Goal: Information Seeking & Learning: Learn about a topic

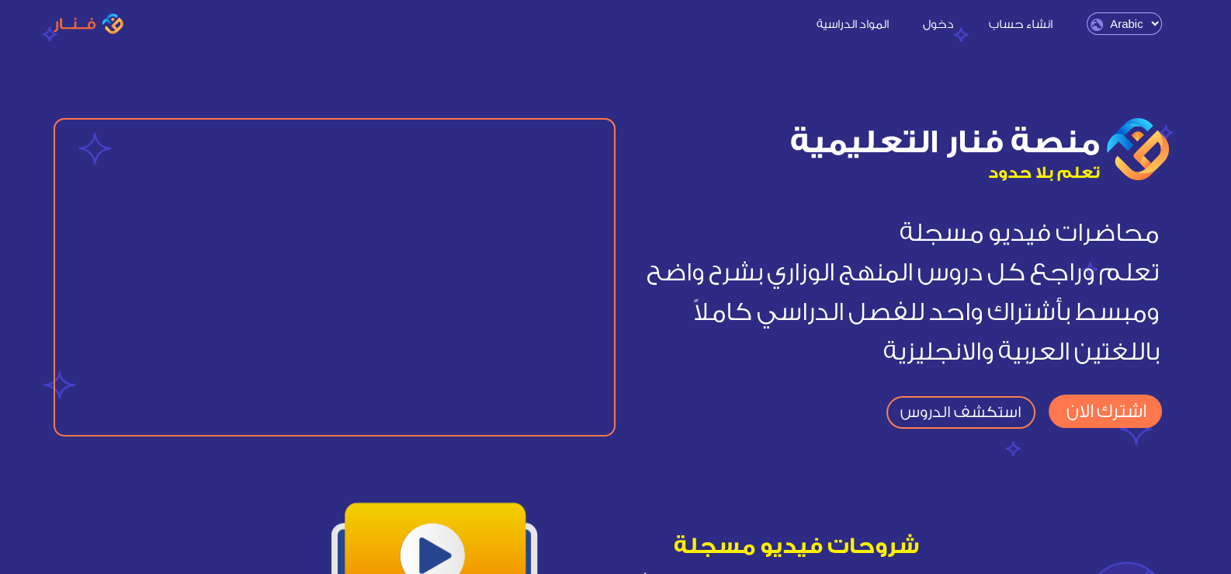
click at [867, 26] on link "المواد الدراسية" at bounding box center [852, 23] width 103 height 16
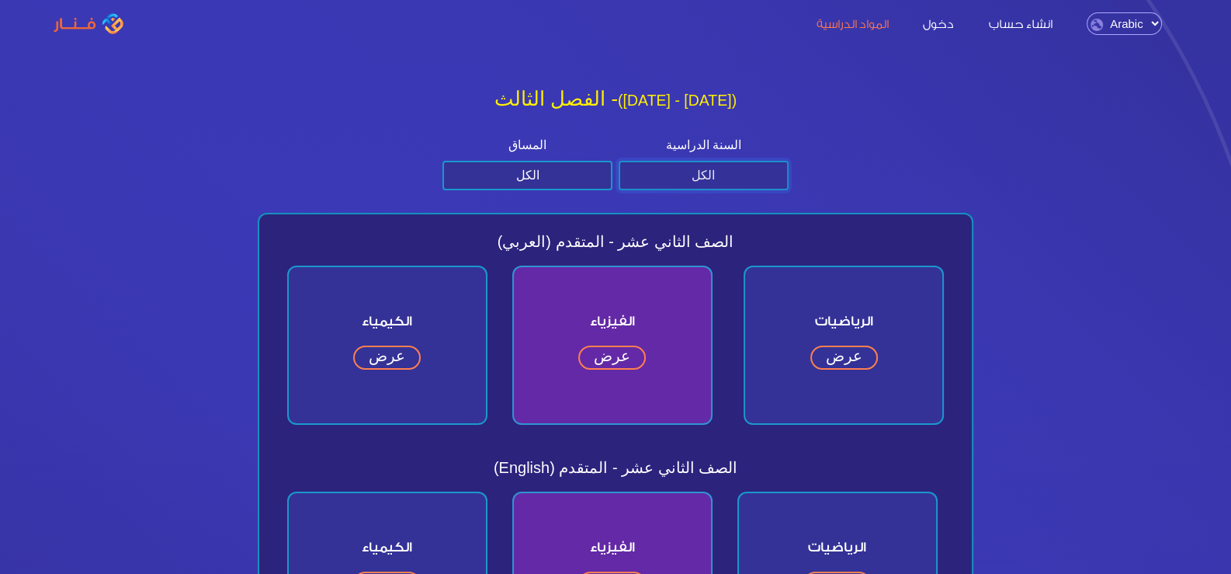
click at [677, 167] on select "الكل الصف الثاني عشر الصف الحادي عشر الصف العاشر الصف التاسع" at bounding box center [704, 175] width 170 height 29
select select "الثاني عشر"
click at [619, 161] on select "الكل الصف الثاني عشر الصف الحادي عشر الصف العاشر الصف التاسع" at bounding box center [704, 175] width 170 height 29
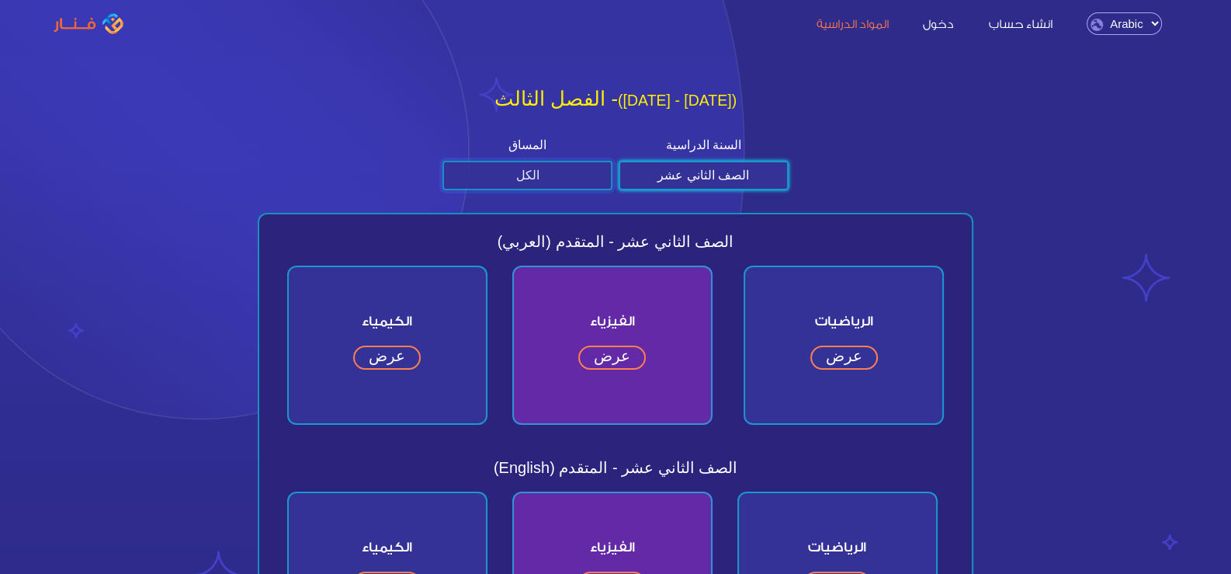
click at [566, 174] on select "الكل متقدم عام" at bounding box center [527, 175] width 170 height 29
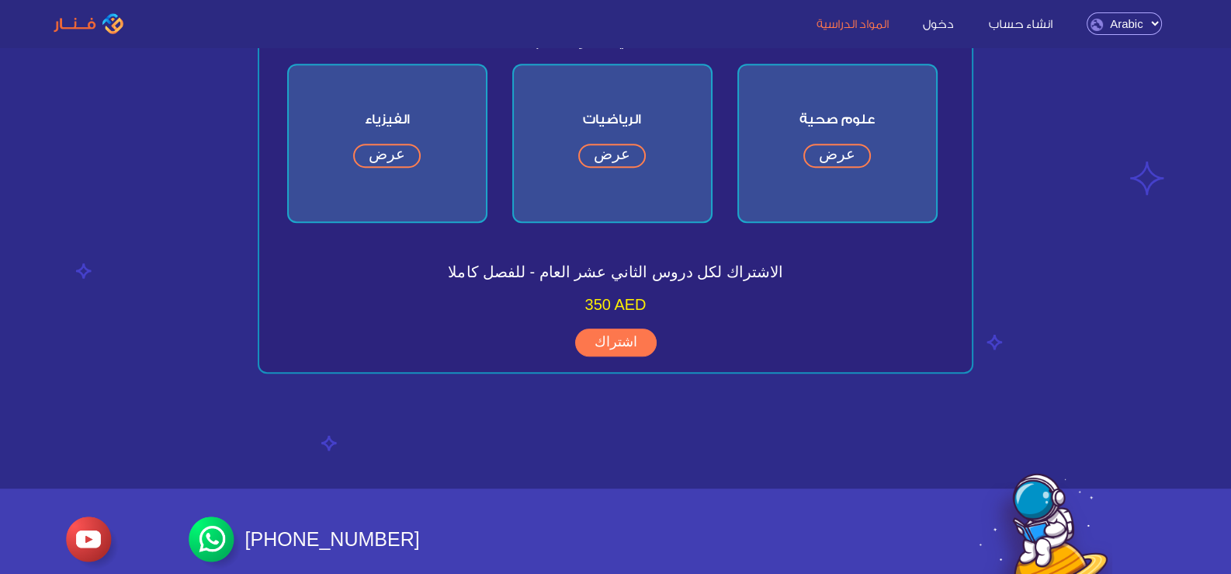
scroll to position [820, 0]
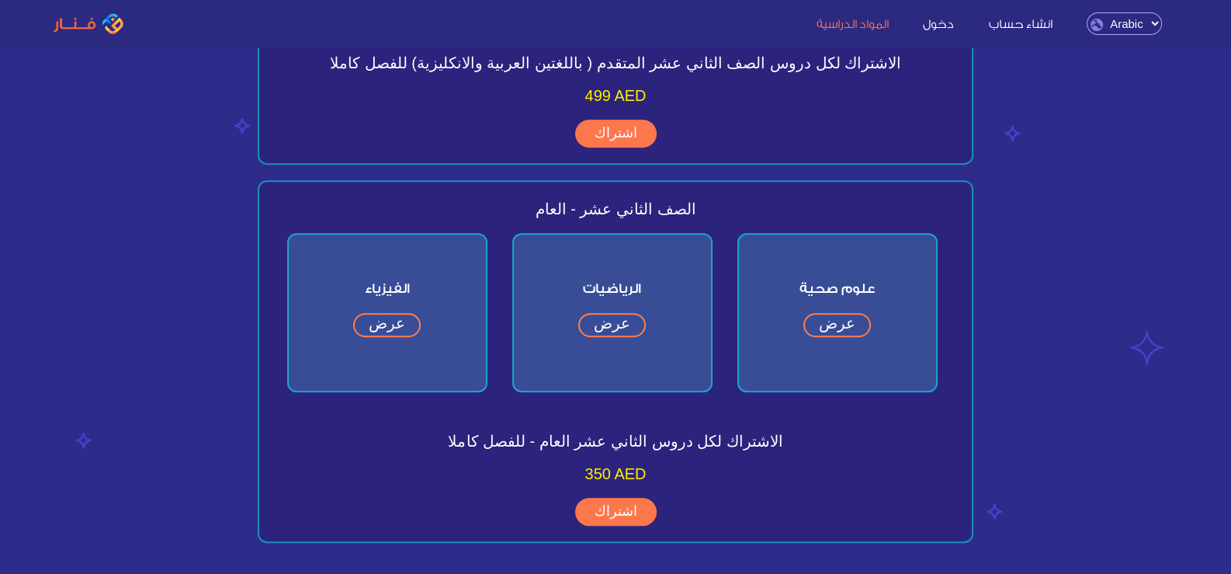
click at [832, 314] on link "عرض" at bounding box center [837, 325] width 68 height 24
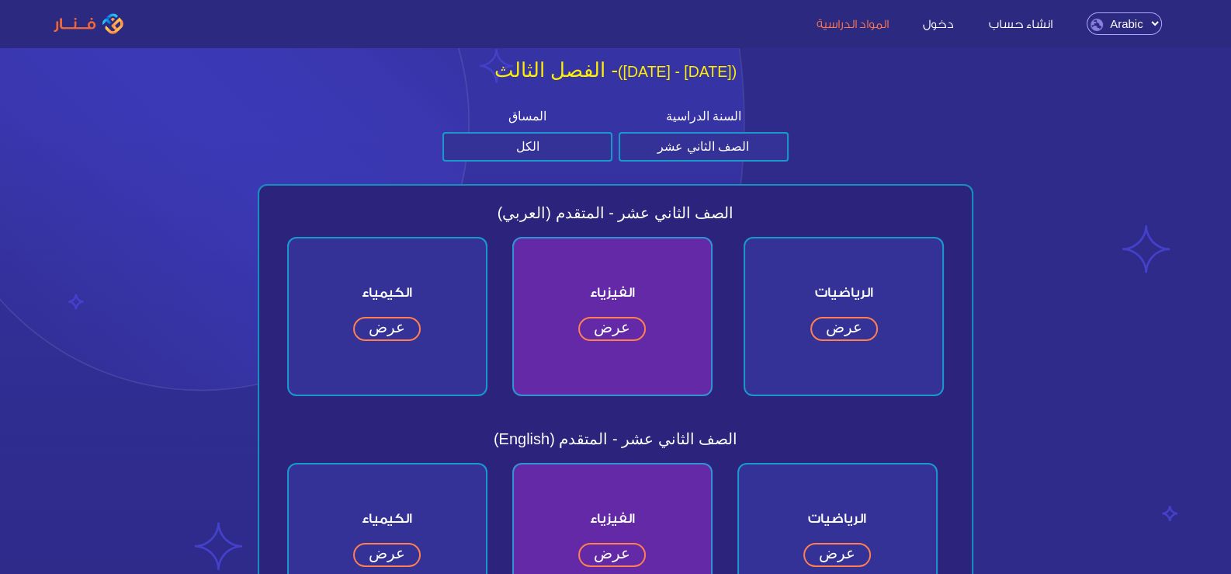
scroll to position [0, 0]
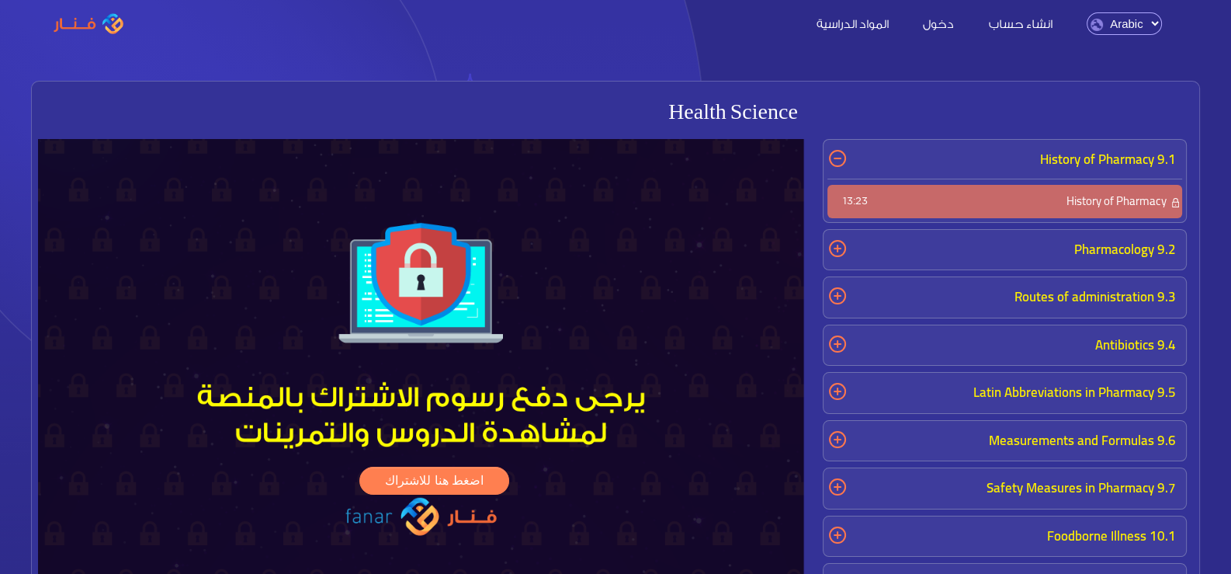
drag, startPoint x: 807, startPoint y: 267, endPoint x: 813, endPoint y: 257, distance: 11.8
